Goal: Task Accomplishment & Management: Manage account settings

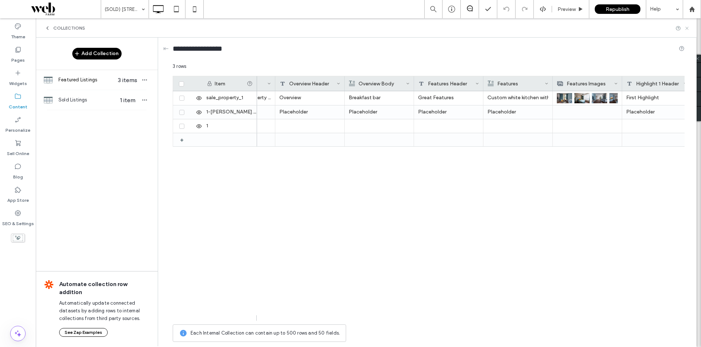
click at [686, 27] on icon at bounding box center [686, 28] width 5 height 5
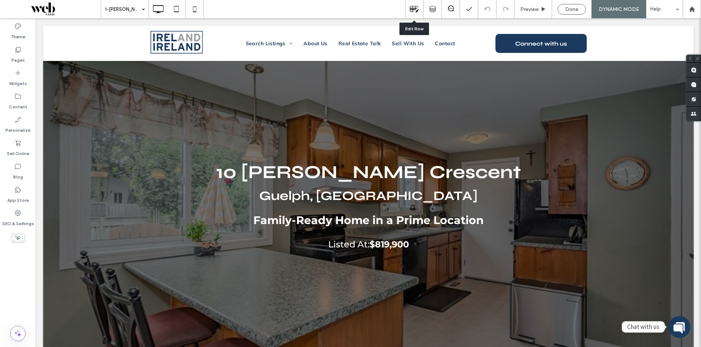
click at [407, 11] on div at bounding box center [415, 8] width 18 height 9
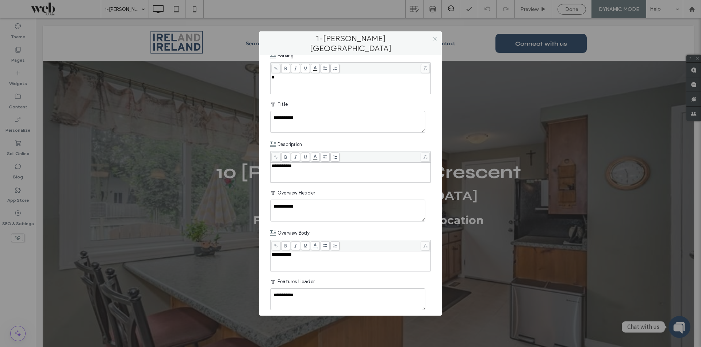
scroll to position [401, 0]
click at [437, 38] on icon at bounding box center [434, 38] width 5 height 5
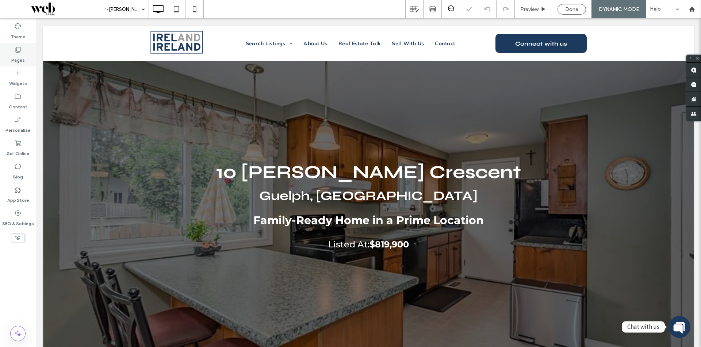
click at [15, 61] on label "Pages" at bounding box center [18, 58] width 14 height 10
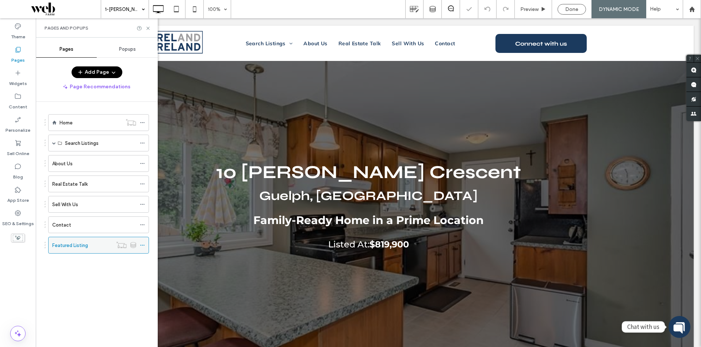
click at [142, 245] on icon at bounding box center [142, 245] width 5 height 5
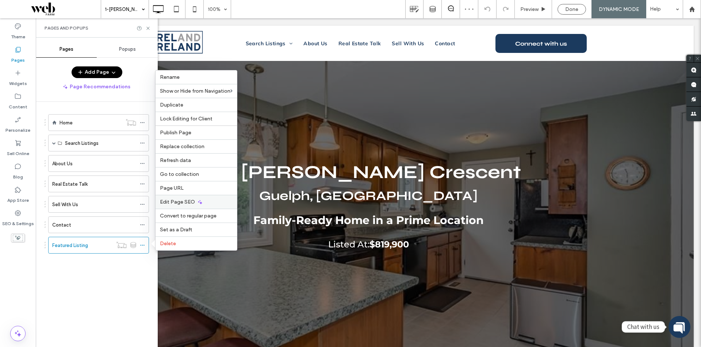
click at [199, 207] on div "Edit Page SEO" at bounding box center [195, 202] width 81 height 14
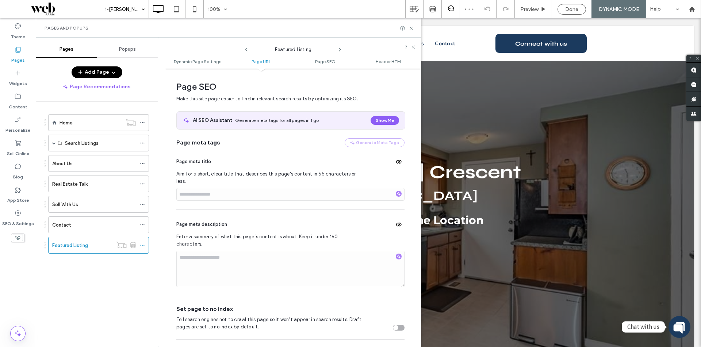
scroll to position [241, 0]
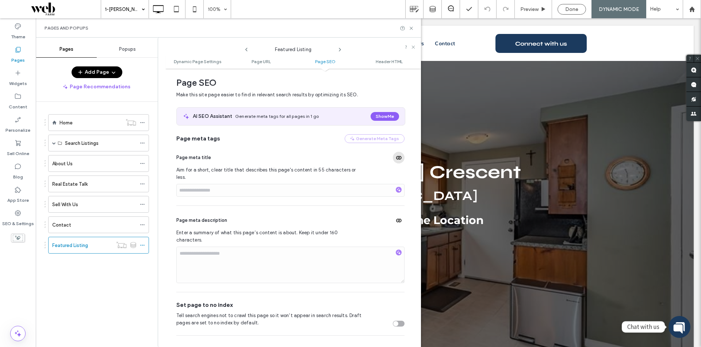
click at [397, 160] on use "button" at bounding box center [398, 158] width 5 height 4
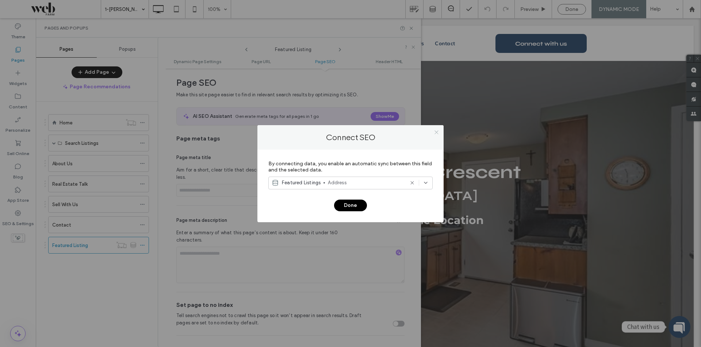
click at [435, 131] on icon at bounding box center [436, 132] width 5 height 5
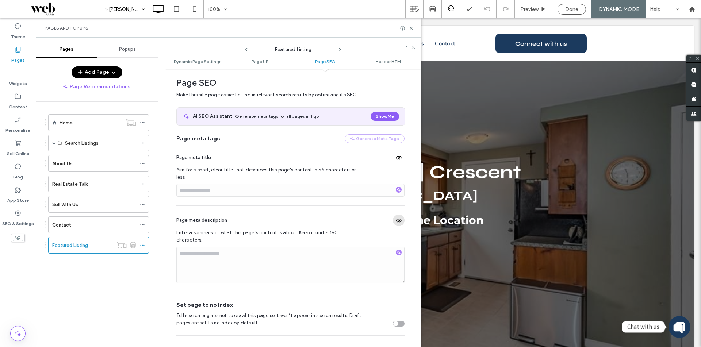
click at [396, 218] on icon "button" at bounding box center [399, 221] width 6 height 6
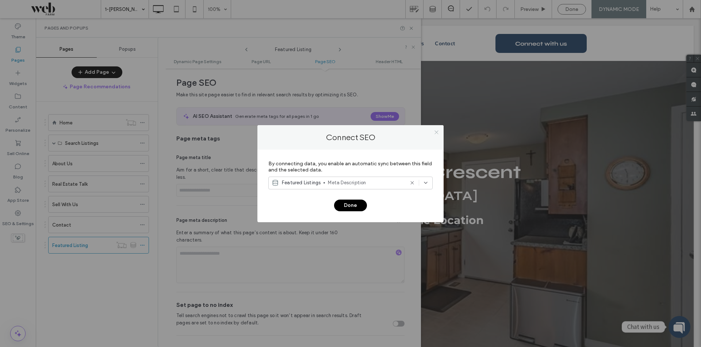
click at [436, 131] on icon at bounding box center [436, 132] width 5 height 5
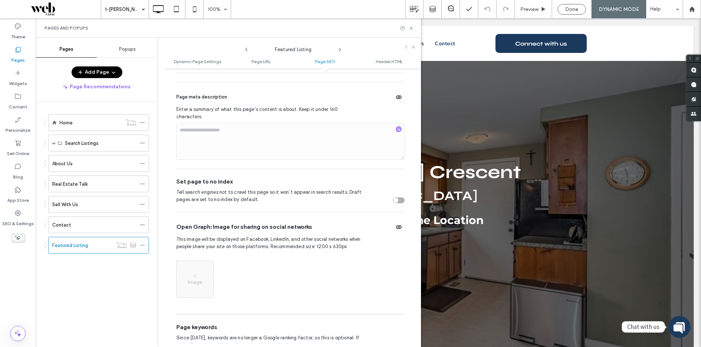
scroll to position [387, 0]
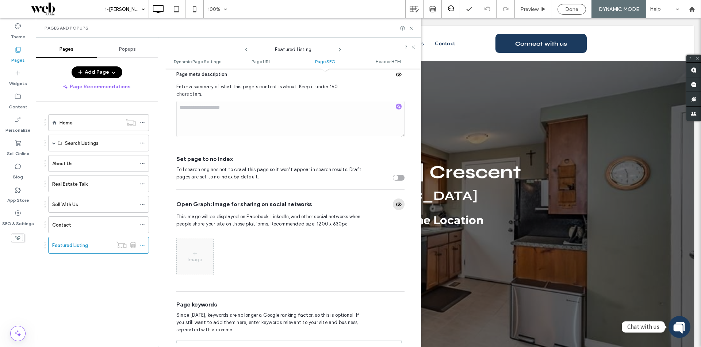
click at [396, 201] on icon "button" at bounding box center [399, 204] width 6 height 6
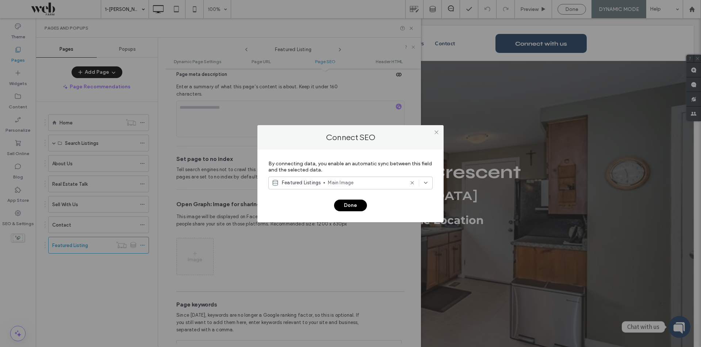
click at [372, 181] on span "Main Image" at bounding box center [366, 182] width 76 height 7
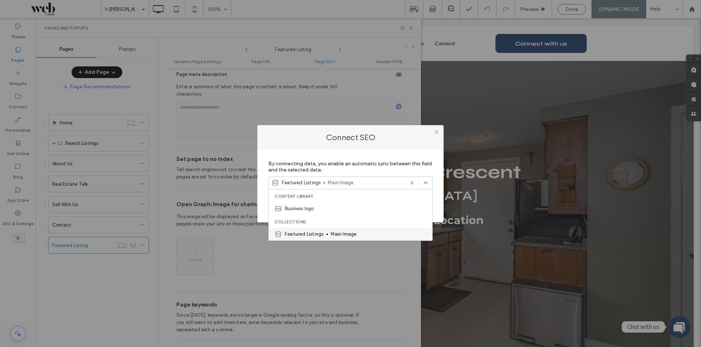
click at [338, 234] on span "Main Image" at bounding box center [379, 234] width 96 height 7
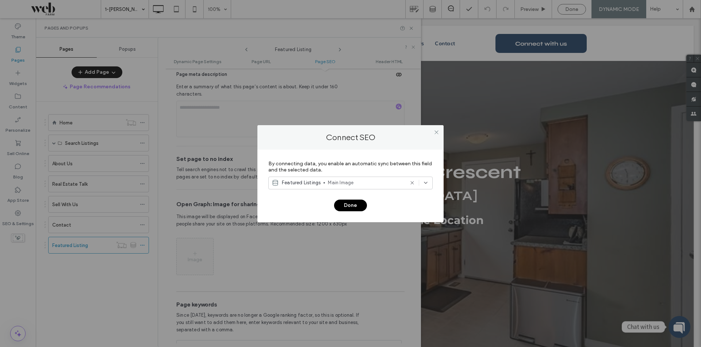
click at [357, 207] on button "Done" at bounding box center [350, 206] width 33 height 12
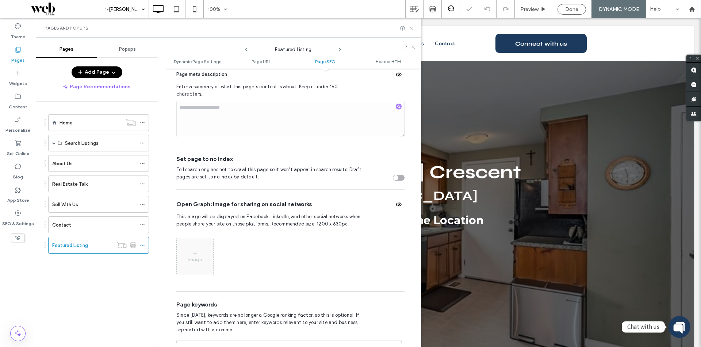
click at [411, 28] on use at bounding box center [411, 28] width 3 height 3
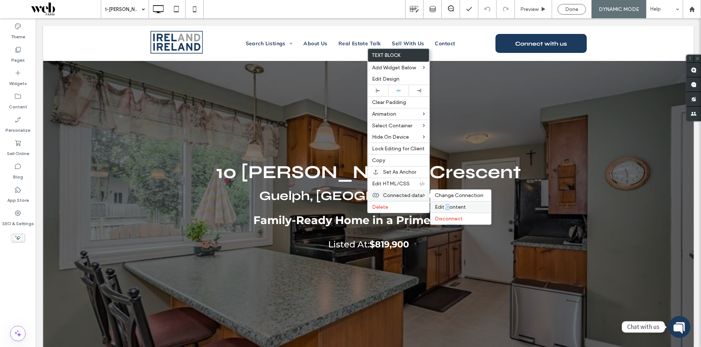
click at [447, 206] on span "Edit Content" at bounding box center [450, 207] width 31 height 6
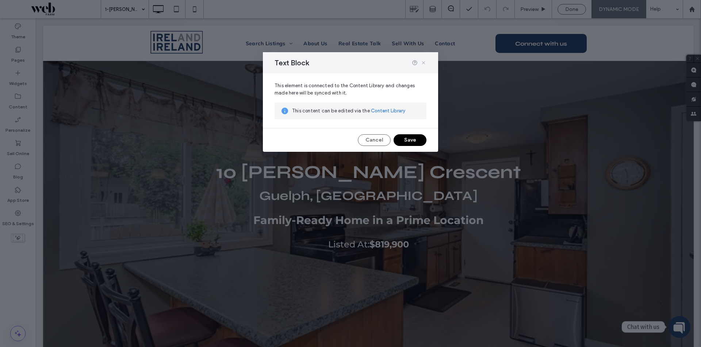
click at [422, 65] on icon at bounding box center [423, 63] width 6 height 6
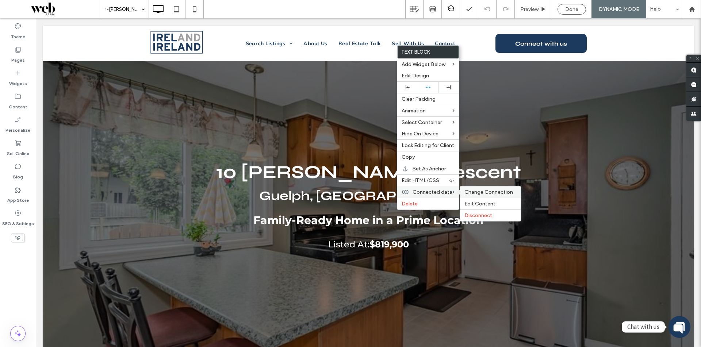
click at [475, 194] on span "Change Connection" at bounding box center [488, 192] width 49 height 6
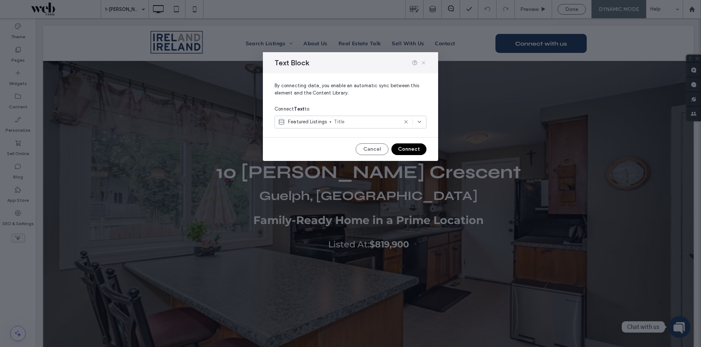
click at [423, 61] on icon at bounding box center [423, 63] width 6 height 6
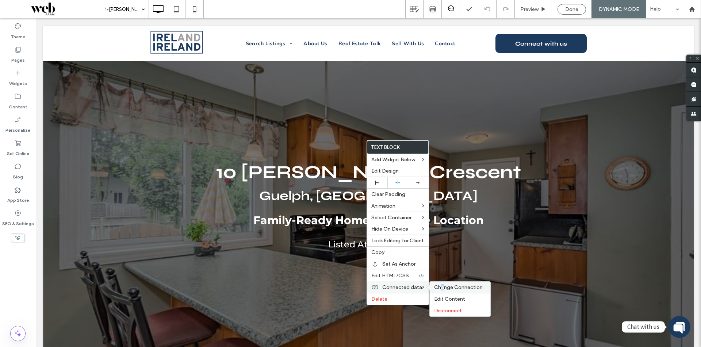
click at [442, 286] on span "Change Connection" at bounding box center [458, 287] width 49 height 6
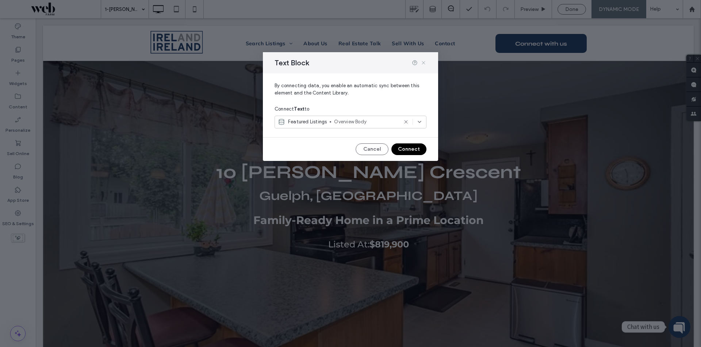
click at [422, 64] on use at bounding box center [423, 62] width 3 height 3
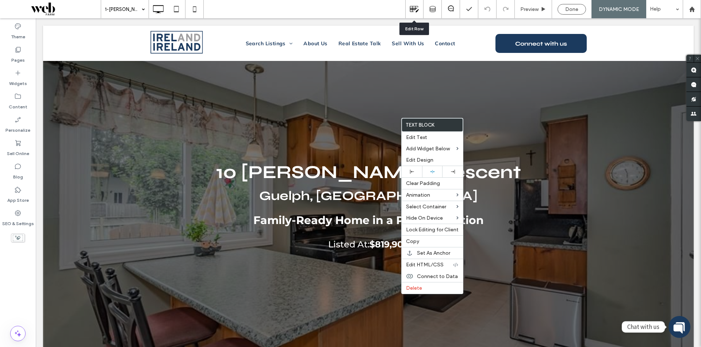
click at [408, 3] on div at bounding box center [414, 9] width 18 height 18
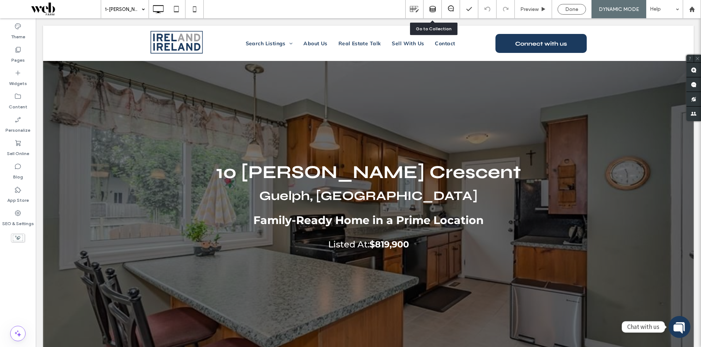
click at [428, 8] on div at bounding box center [432, 9] width 18 height 7
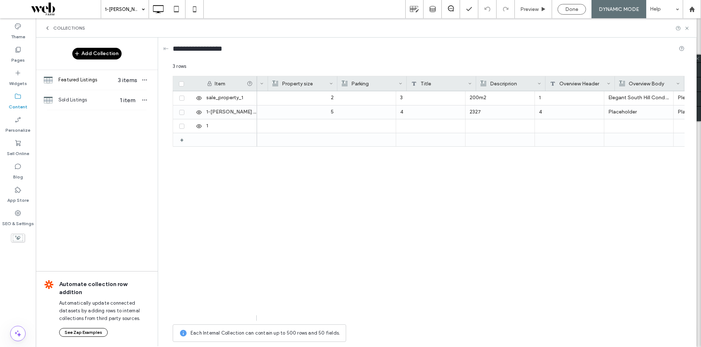
scroll to position [0, 604]
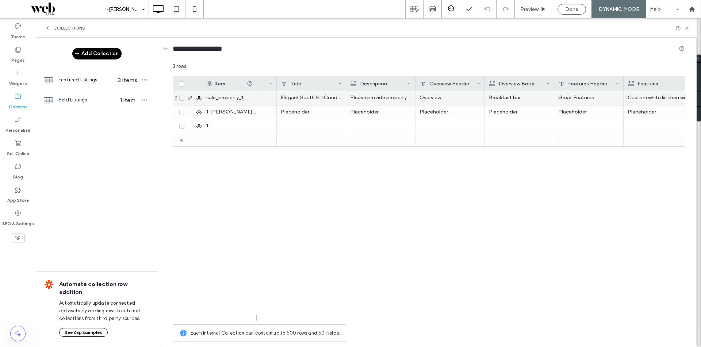
click at [377, 98] on p "Please provide property information here. Start with the description of the pro…" at bounding box center [380, 97] width 61 height 13
click at [377, 98] on p "Please provide property information here. Start with the description of the pro…" at bounding box center [380, 98] width 61 height 13
click at [328, 95] on div "Elegant South Hill Condo Living" at bounding box center [311, 98] width 69 height 14
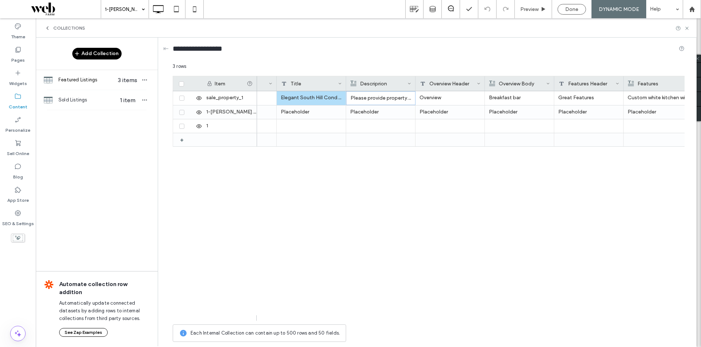
click at [479, 84] on use at bounding box center [478, 83] width 3 height 1
click at [458, 97] on div "Delete Field" at bounding box center [449, 99] width 67 height 14
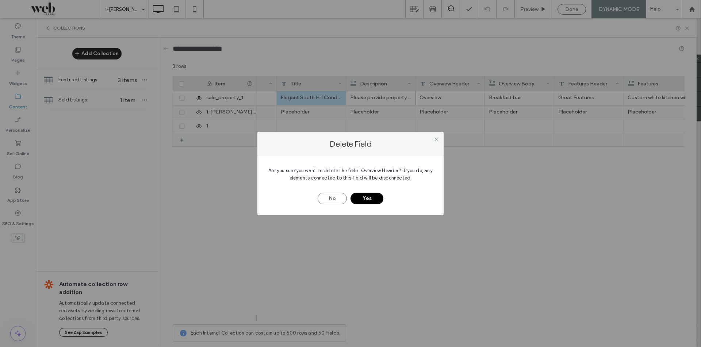
click at [359, 196] on button "Yes" at bounding box center [366, 199] width 33 height 12
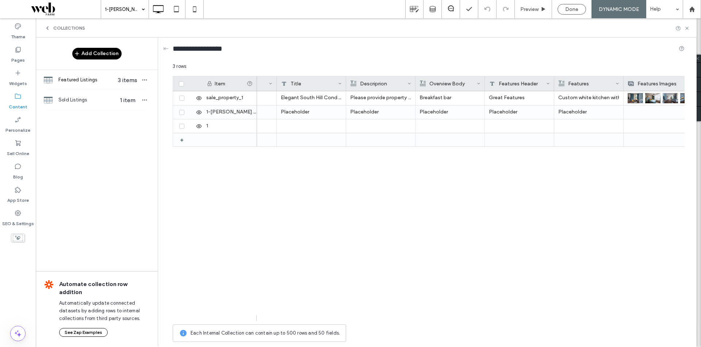
click at [408, 83] on use at bounding box center [409, 83] width 3 height 1
click at [403, 102] on div "Delete Field" at bounding box center [379, 99] width 67 height 14
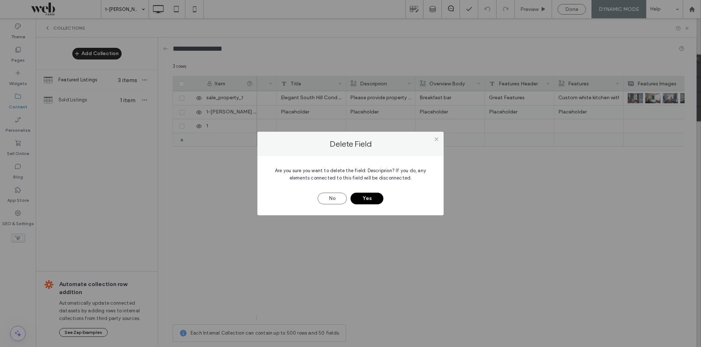
click at [377, 192] on div "No Yes" at bounding box center [350, 194] width 164 height 19
click at [377, 200] on button "Yes" at bounding box center [366, 199] width 33 height 12
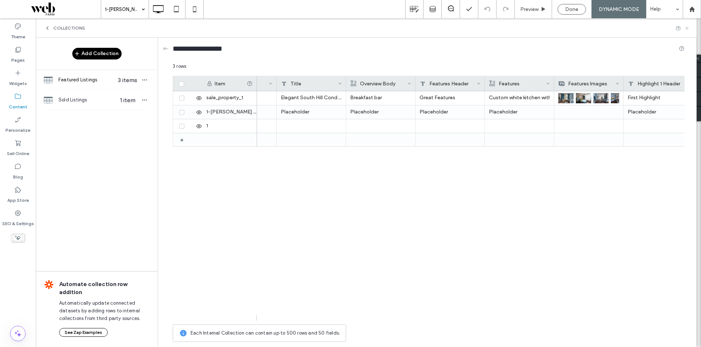
click at [685, 28] on icon at bounding box center [686, 28] width 5 height 5
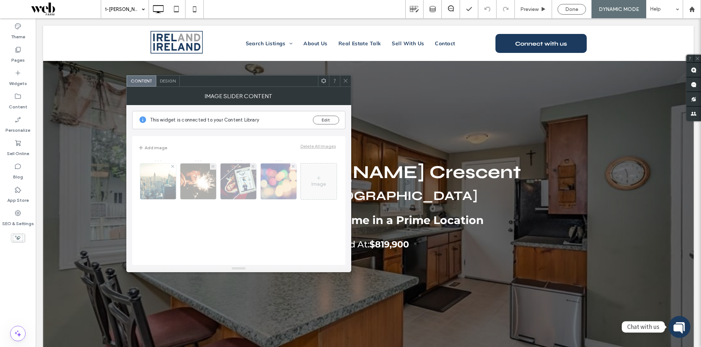
click at [174, 82] on span "Design" at bounding box center [168, 80] width 16 height 5
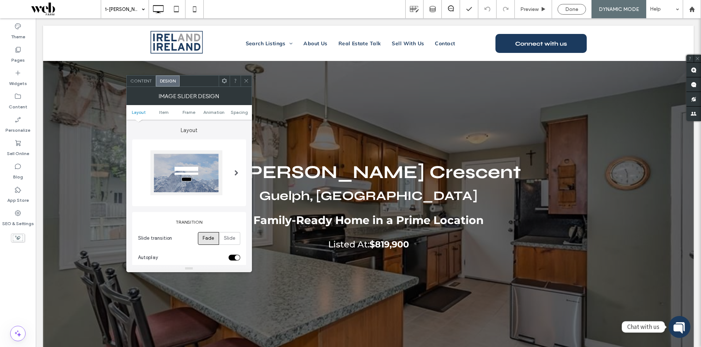
click at [147, 82] on span "Content" at bounding box center [141, 80] width 22 height 5
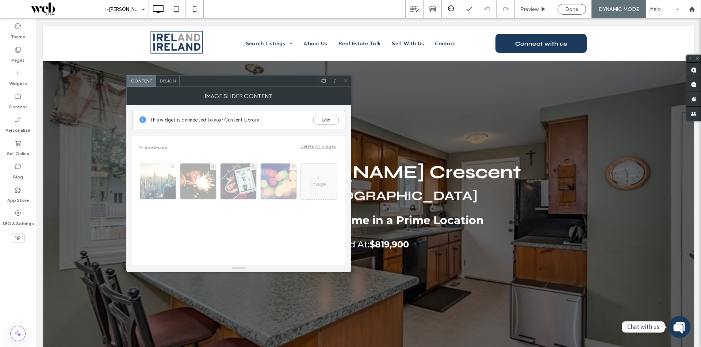
click at [348, 84] on span at bounding box center [345, 81] width 5 height 11
